Goal: Information Seeking & Learning: Learn about a topic

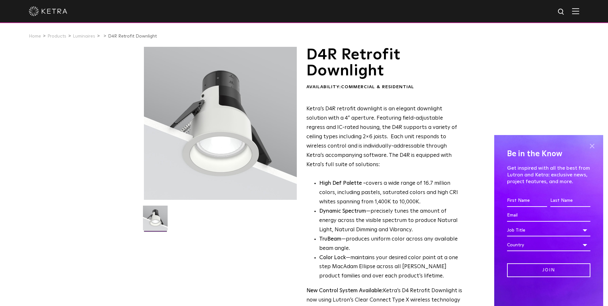
click at [485, 145] on span at bounding box center [592, 146] width 10 height 10
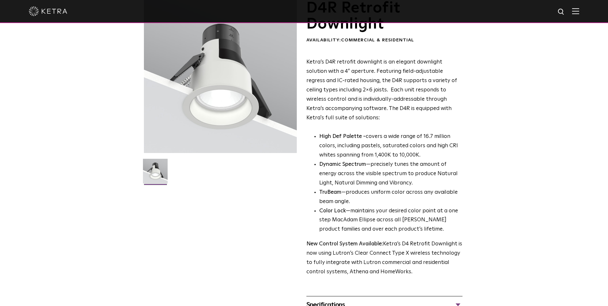
scroll to position [192, 0]
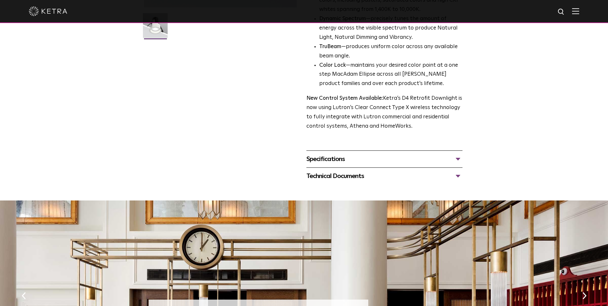
click at [327, 159] on div "Specifications" at bounding box center [384, 159] width 156 height 10
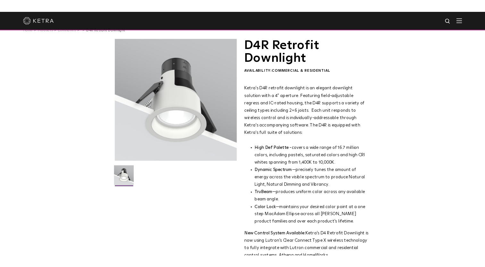
scroll to position [0, 0]
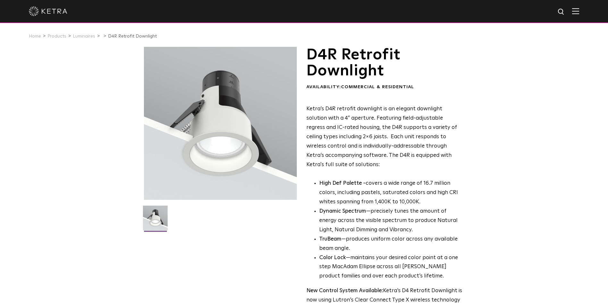
click at [485, 10] on img at bounding box center [575, 11] width 7 height 6
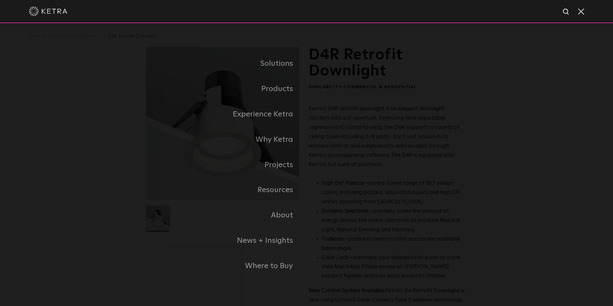
click at [65, 131] on div "Solutions Commercial Residential Products Commercial Products Residential Produ…" at bounding box center [306, 164] width 613 height 283
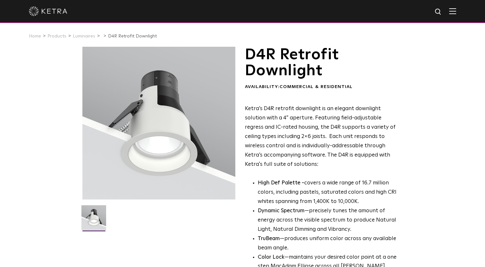
click at [456, 14] on img at bounding box center [452, 11] width 7 height 6
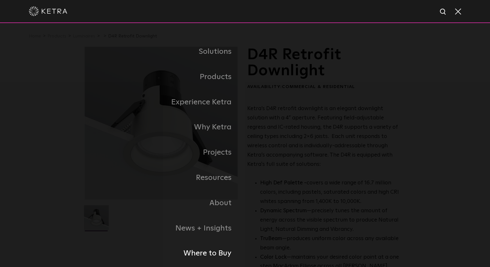
click at [208, 257] on link "Where to Buy" at bounding box center [165, 253] width 160 height 25
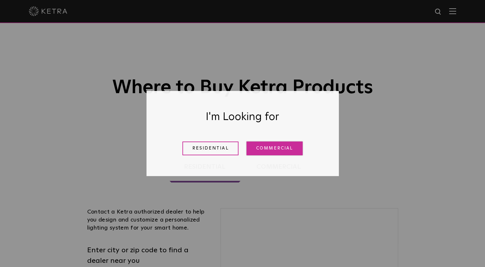
click at [264, 142] on link "Commercial" at bounding box center [275, 149] width 56 height 14
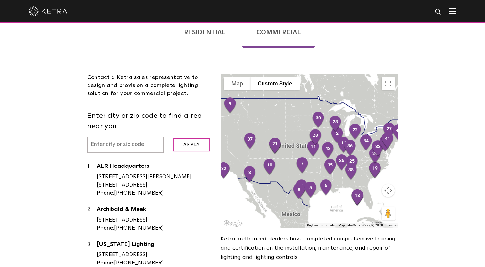
scroll to position [199, 0]
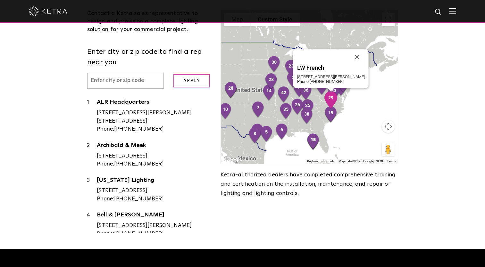
click at [330, 99] on img "29" at bounding box center [331, 100] width 19 height 22
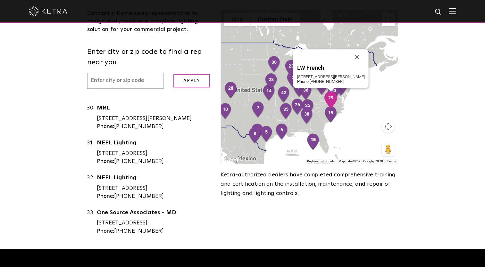
scroll to position [1077, 0]
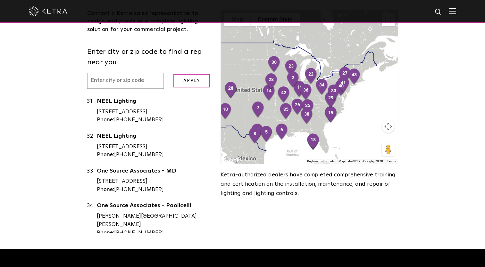
click at [456, 12] on img at bounding box center [452, 11] width 7 height 6
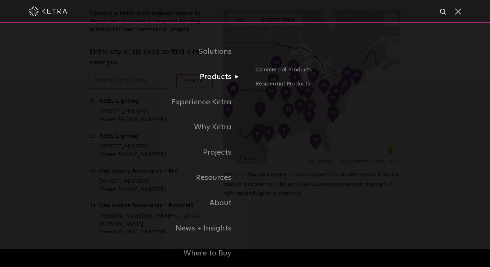
click at [212, 79] on link "Products" at bounding box center [165, 76] width 160 height 25
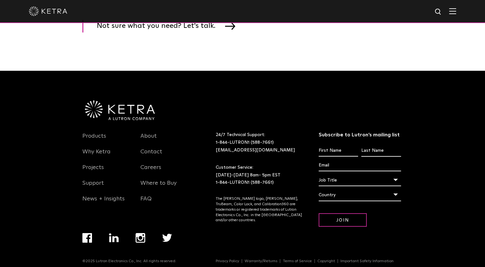
scroll to position [1134, 0]
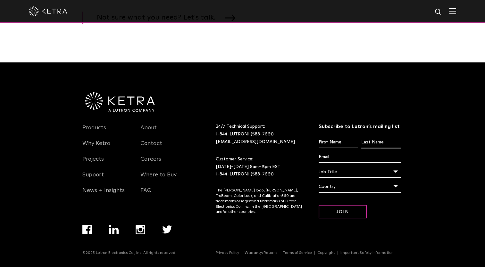
click at [122, 107] on img at bounding box center [120, 102] width 70 height 20
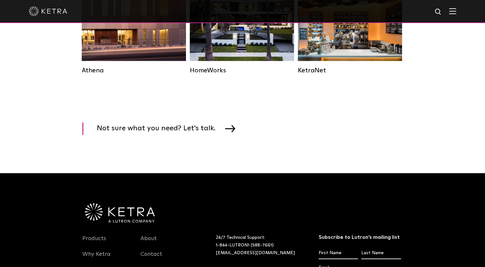
scroll to position [1134, 0]
